Goal: Book appointment/travel/reservation

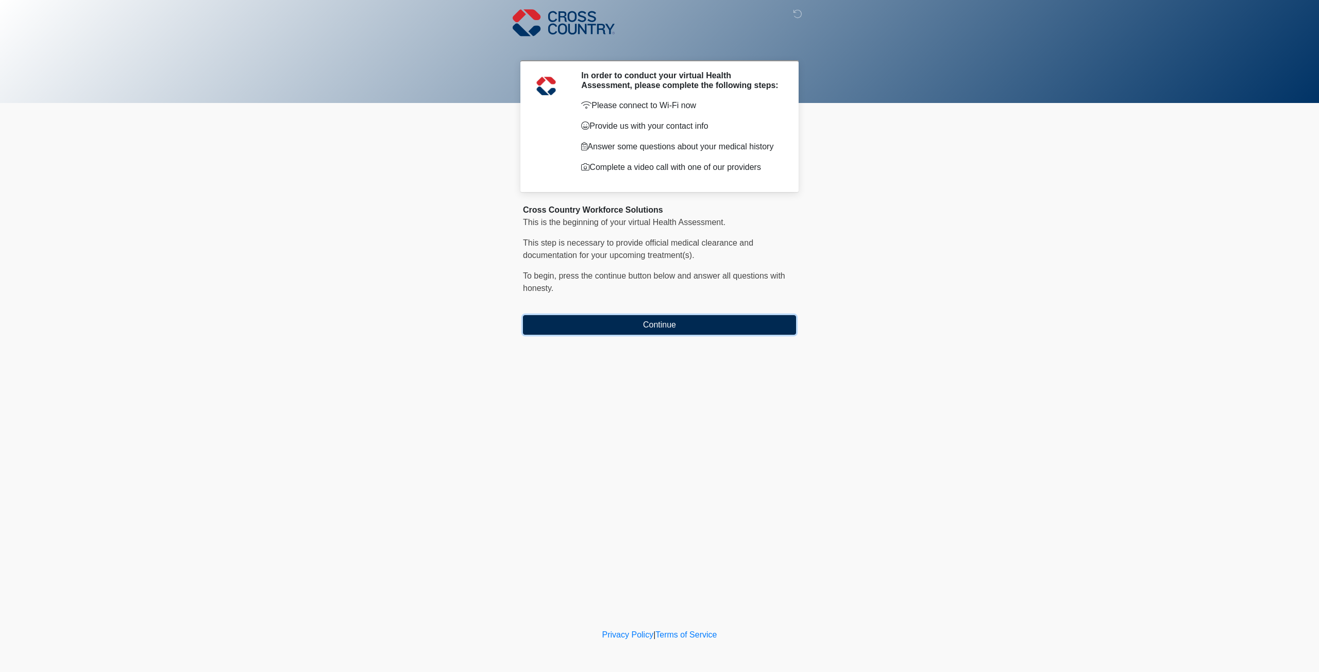
click at [655, 322] on button "Continue" at bounding box center [659, 325] width 273 height 20
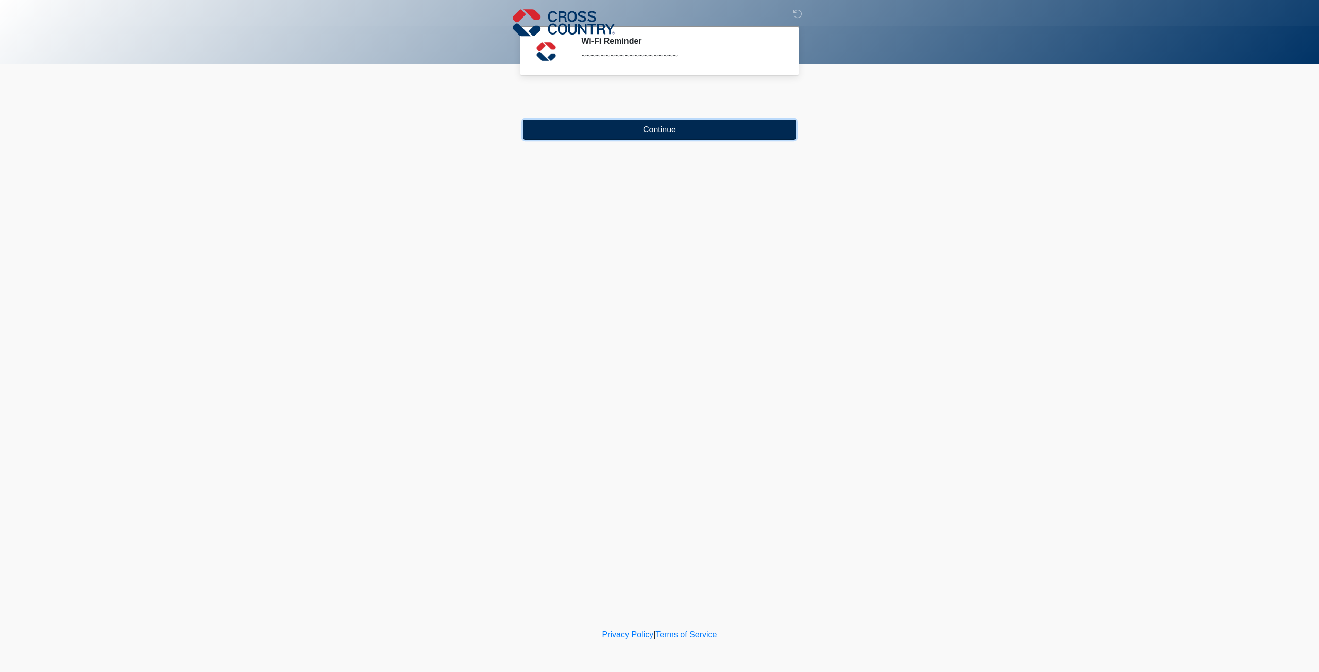
click at [619, 132] on button "Continue" at bounding box center [659, 130] width 273 height 20
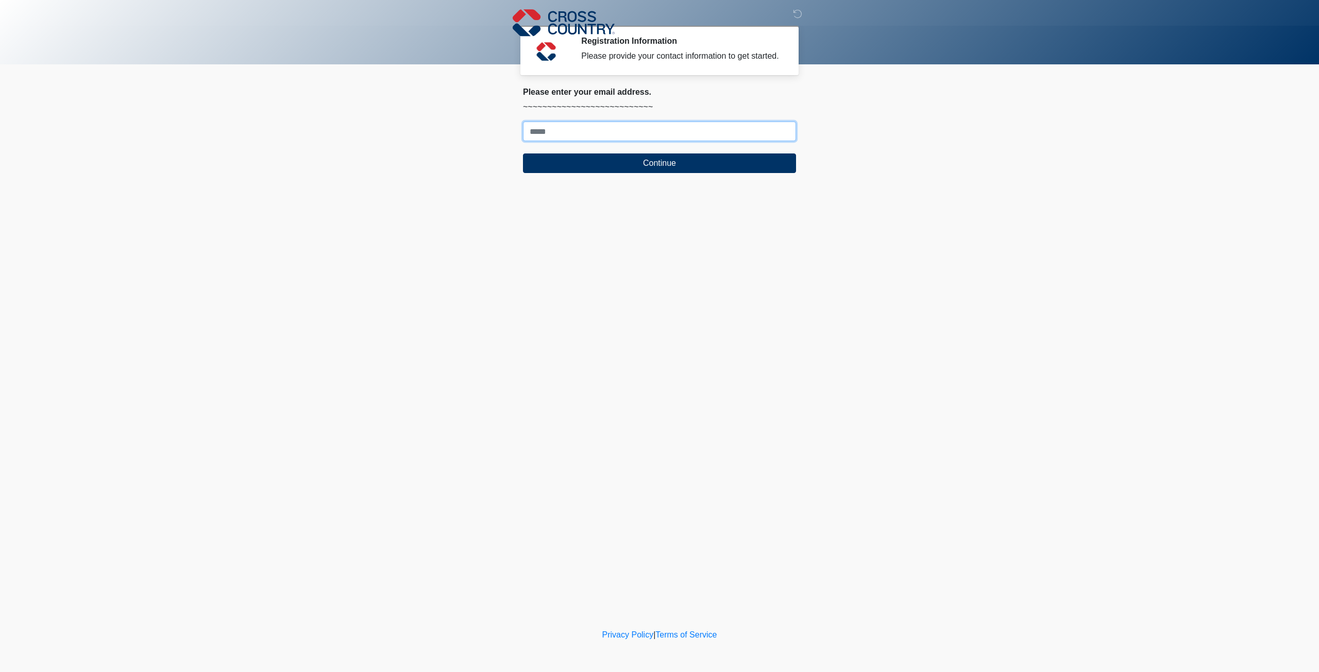
click at [578, 134] on input "Where should we email your response?" at bounding box center [659, 132] width 273 height 20
type input "**********"
click at [597, 165] on button "Continue" at bounding box center [659, 163] width 273 height 20
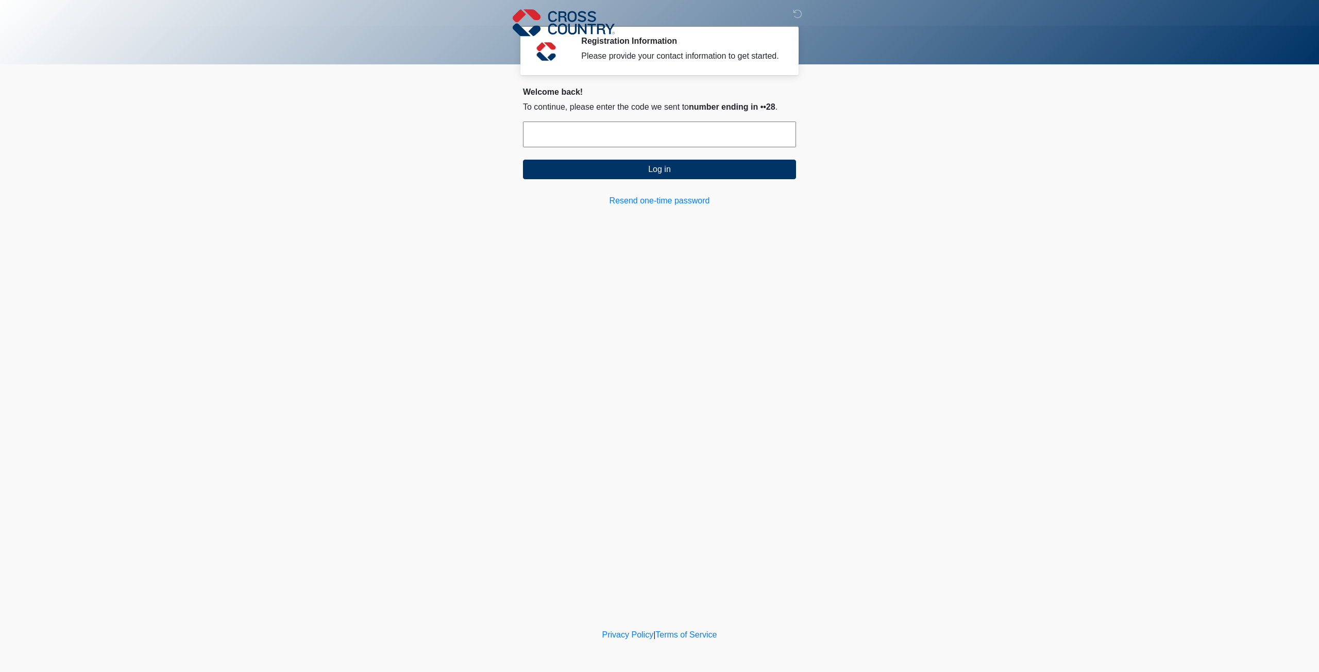
click at [585, 139] on input "text" at bounding box center [659, 135] width 273 height 26
type input "******"
click at [663, 172] on button "Log in" at bounding box center [659, 170] width 273 height 20
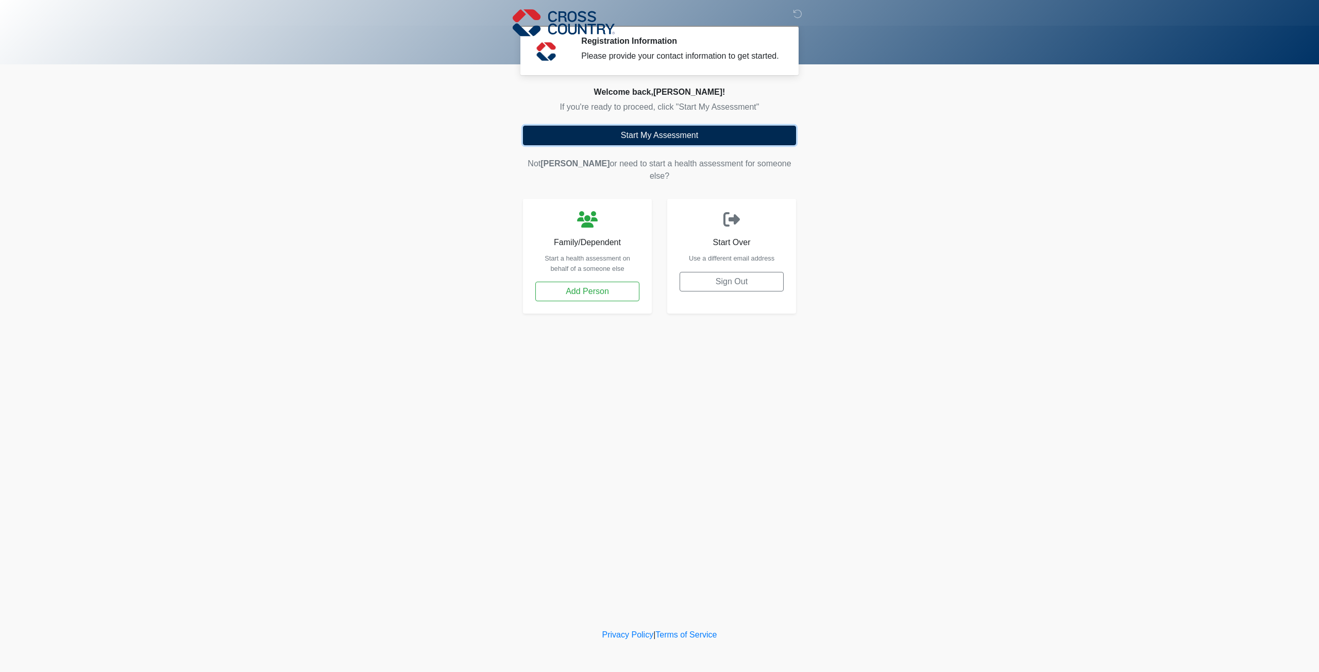
click at [661, 127] on button "Start My Assessment" at bounding box center [659, 136] width 273 height 20
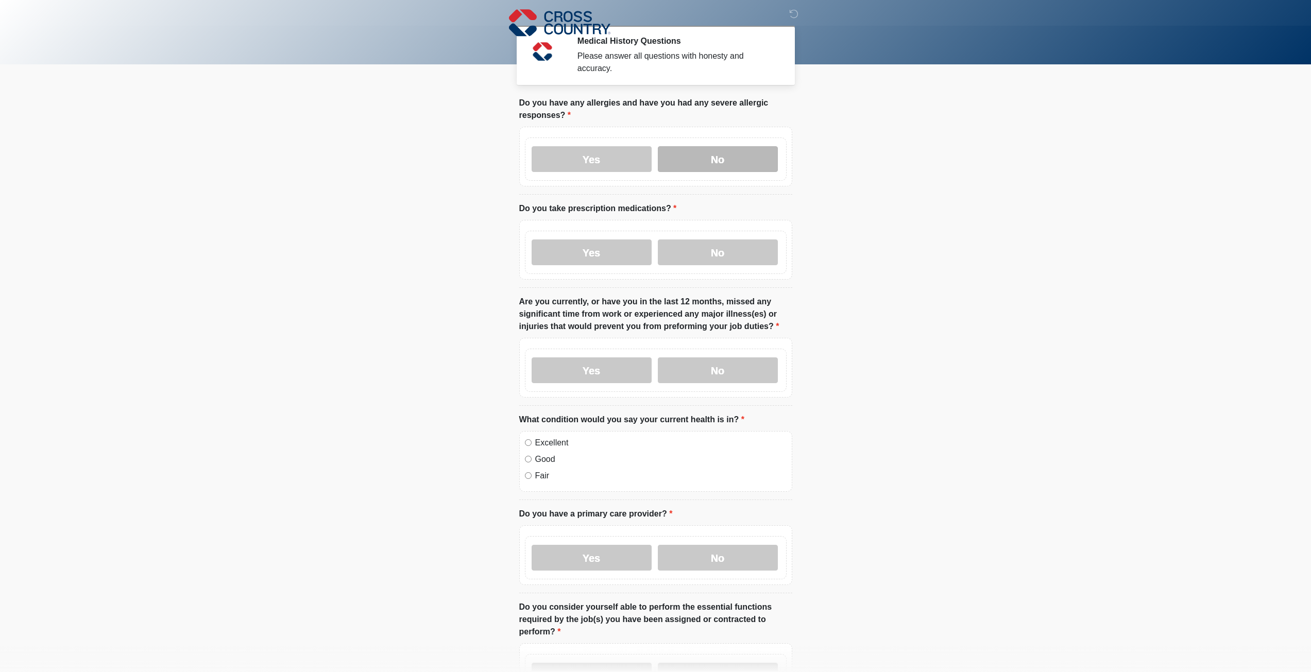
click at [690, 150] on label "No" at bounding box center [718, 159] width 120 height 26
click at [723, 245] on label "No" at bounding box center [718, 252] width 120 height 26
click at [715, 361] on label "No" at bounding box center [718, 370] width 120 height 26
click at [553, 437] on label "Excellent" at bounding box center [660, 443] width 251 height 12
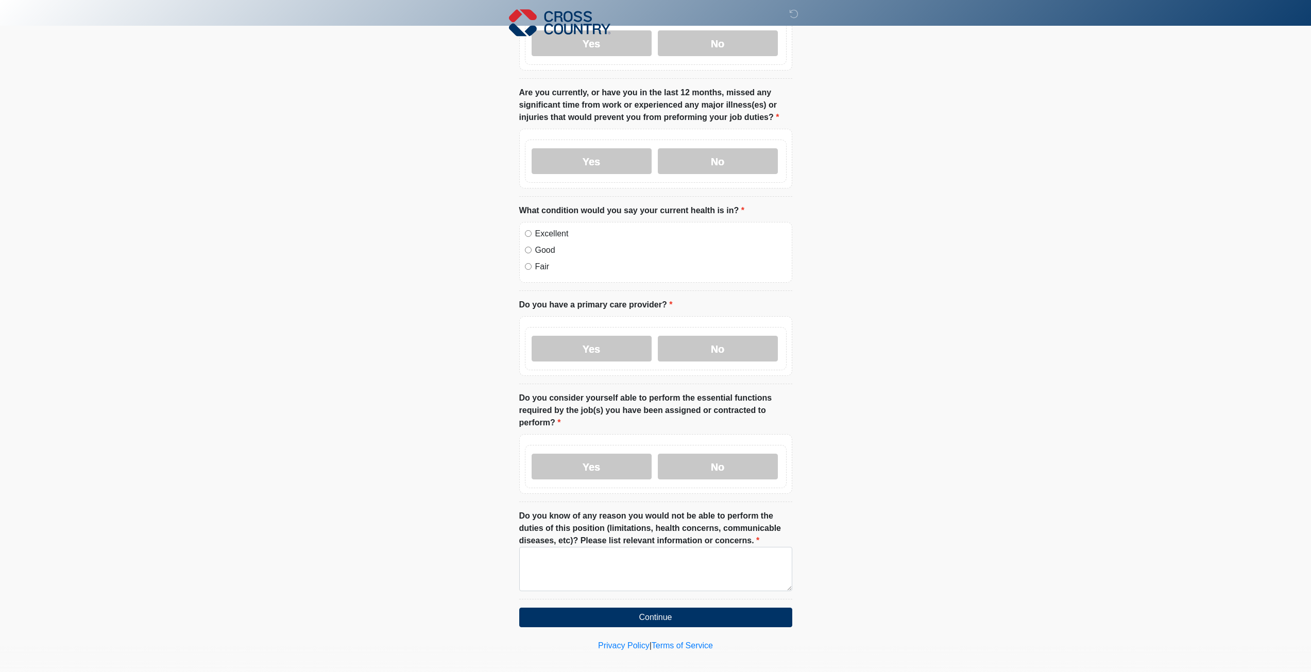
scroll to position [210, 0]
click at [683, 335] on label "No" at bounding box center [718, 348] width 120 height 26
click at [703, 464] on label "No" at bounding box center [718, 466] width 120 height 26
click at [654, 536] on label "Do you know of any reason you would not be able to perform the duties of this p…" at bounding box center [655, 527] width 273 height 37
click at [654, 546] on textarea "Do you know of any reason you would not be able to perform the duties of this p…" at bounding box center [655, 568] width 273 height 44
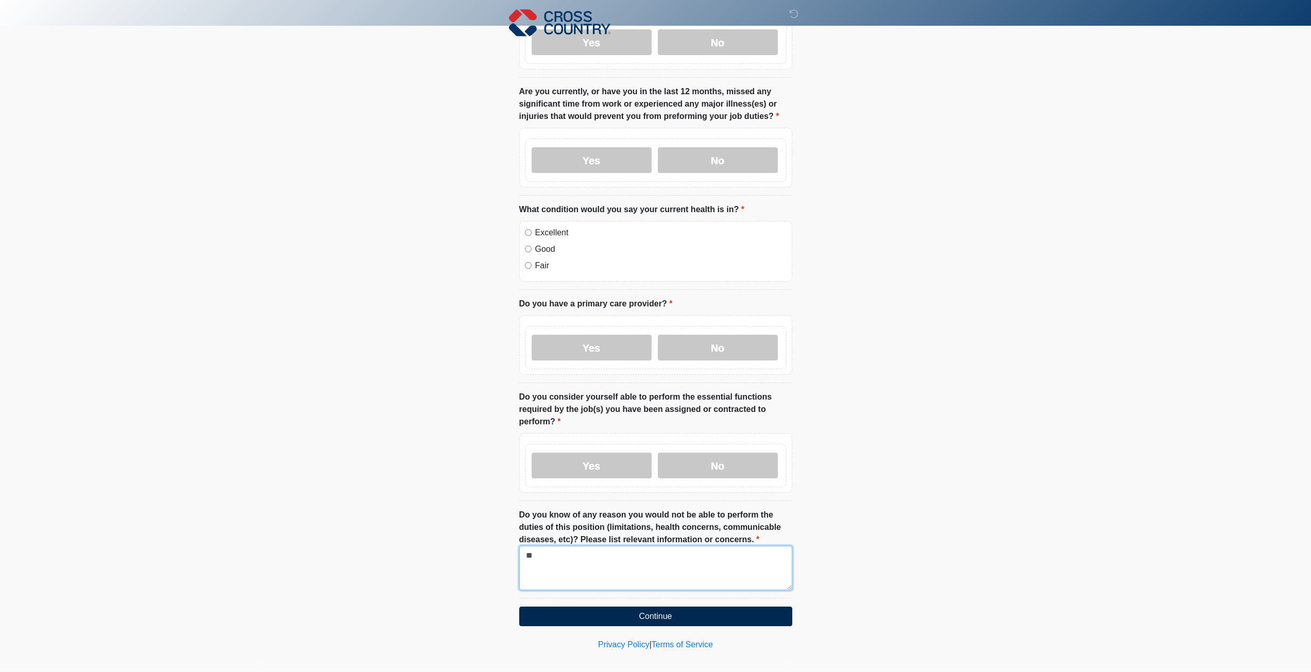
type textarea "**"
click at [659, 607] on button "Continue" at bounding box center [655, 617] width 273 height 20
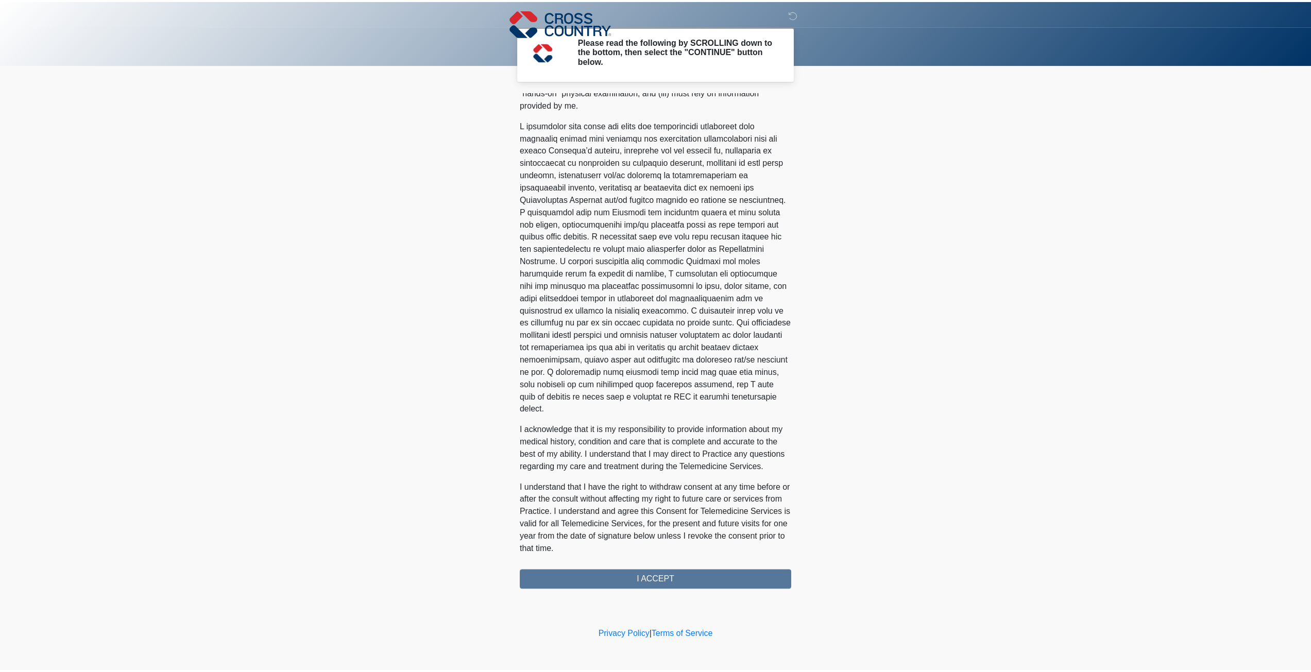
scroll to position [358, 0]
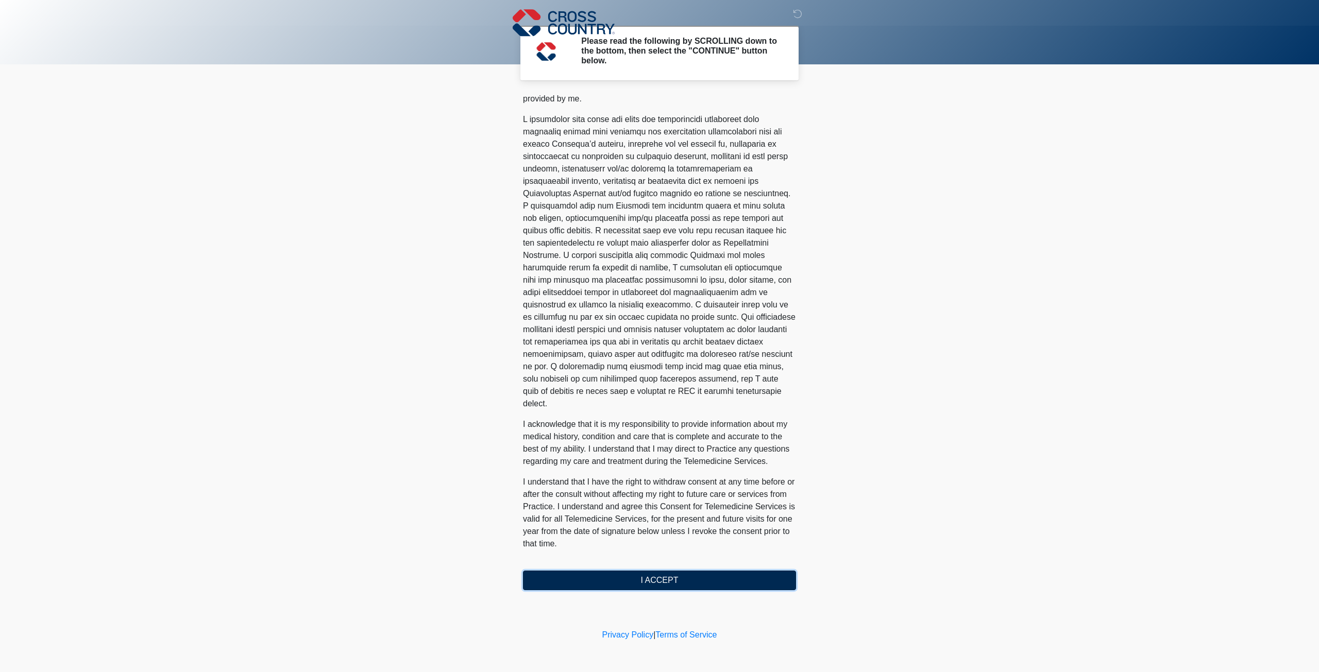
click at [665, 574] on button "I ACCEPT" at bounding box center [659, 581] width 273 height 20
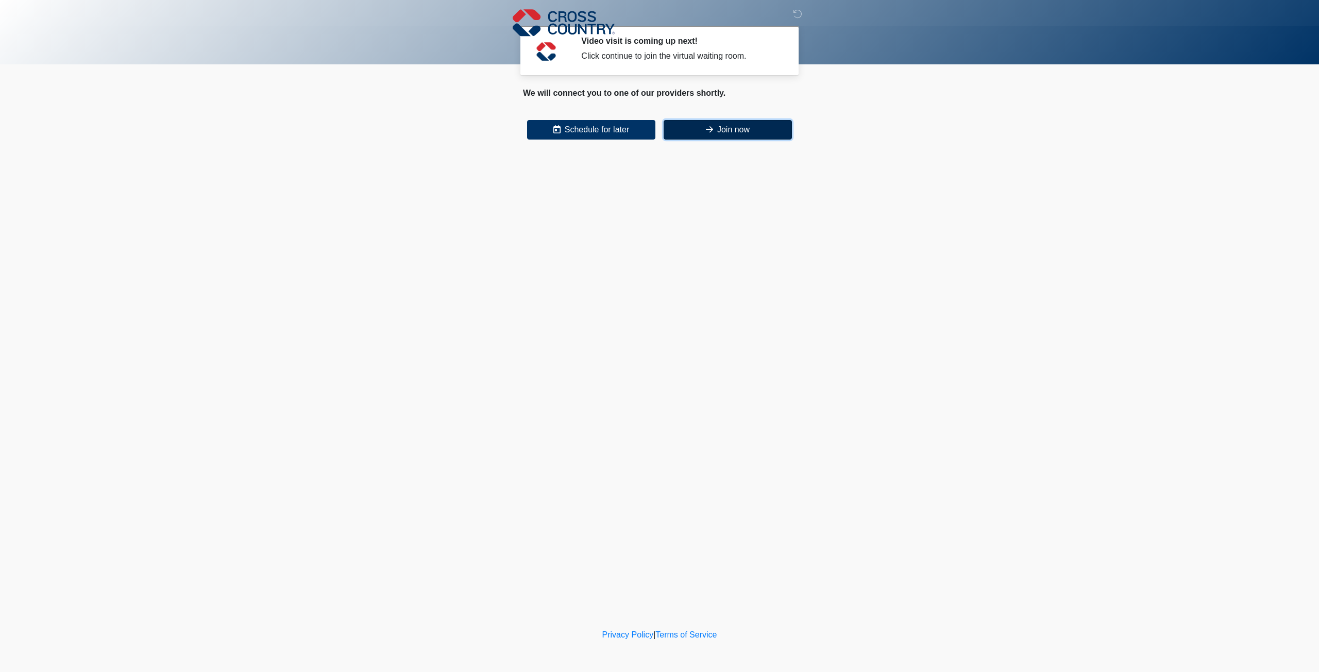
click at [733, 133] on button "Join now" at bounding box center [727, 130] width 128 height 20
click at [575, 135] on button "Schedule for later" at bounding box center [591, 130] width 128 height 20
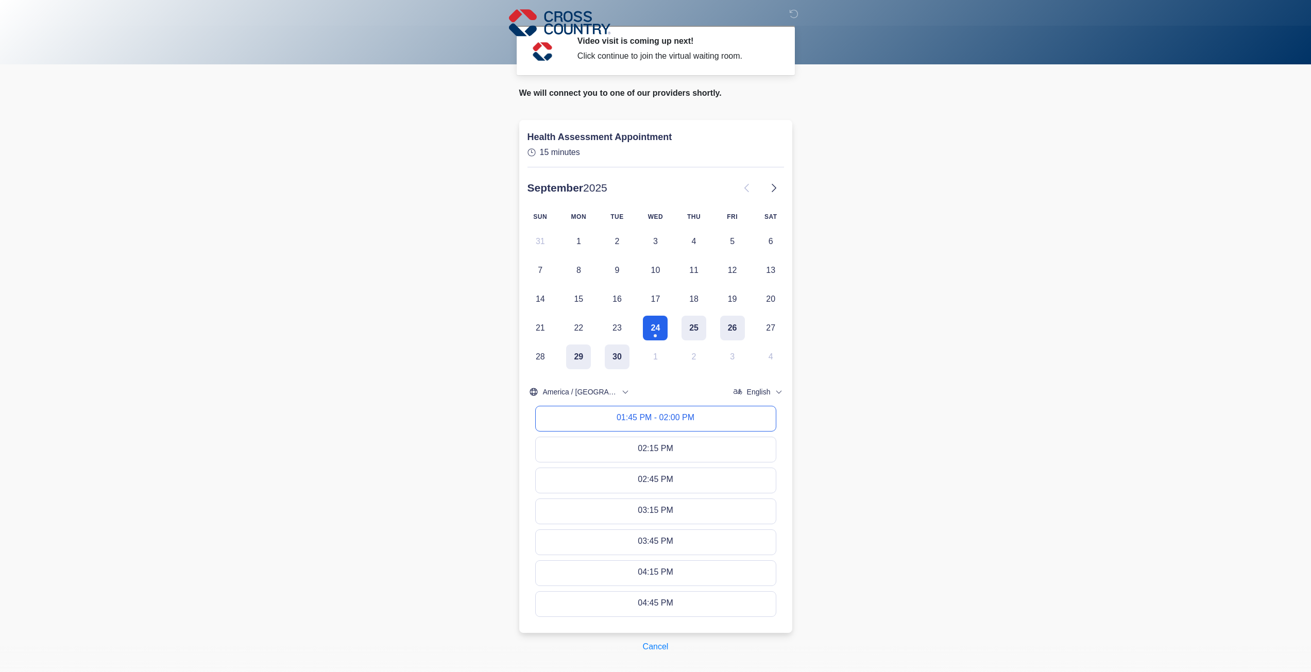
click at [660, 416] on div "01:45 PM - 02:00 PM" at bounding box center [656, 418] width 78 height 11
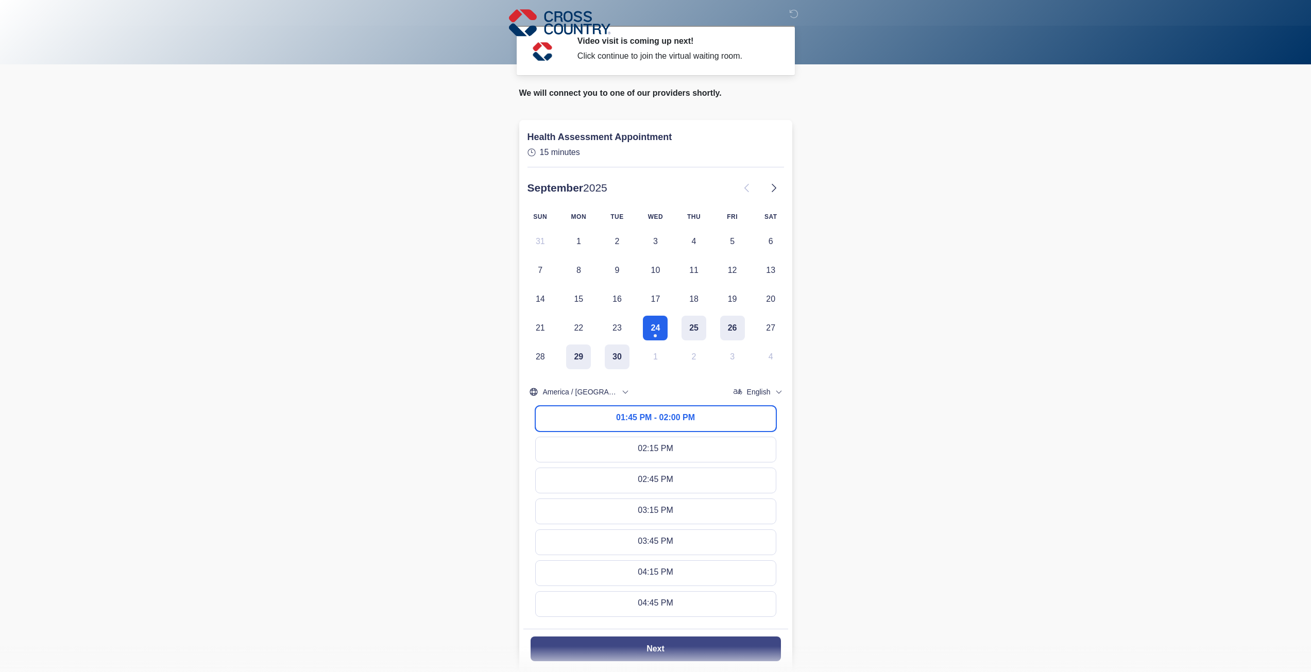
click at [0, 0] on slot "Next" at bounding box center [0, 0] width 0 height 0
